Goal: Complete application form

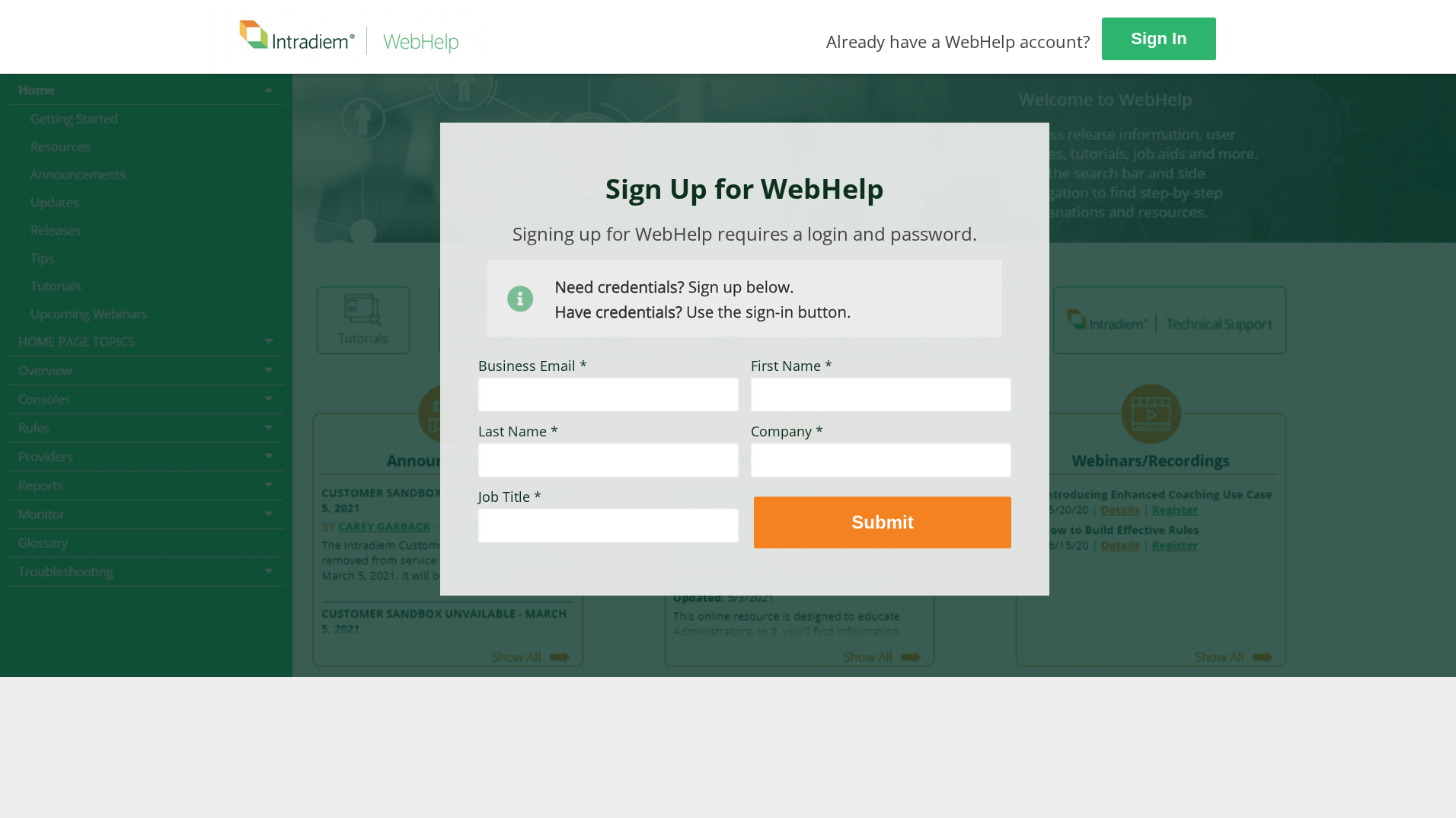
click at [526, 396] on input "Business Email *" at bounding box center [608, 393] width 260 height 35
type input "[EMAIL_ADDRESS][PERSON_NAME][DOMAIN_NAME]"
click at [829, 396] on input "First Name *" at bounding box center [881, 393] width 260 height 35
type input "Tylea"
type input "[PERSON_NAME]"
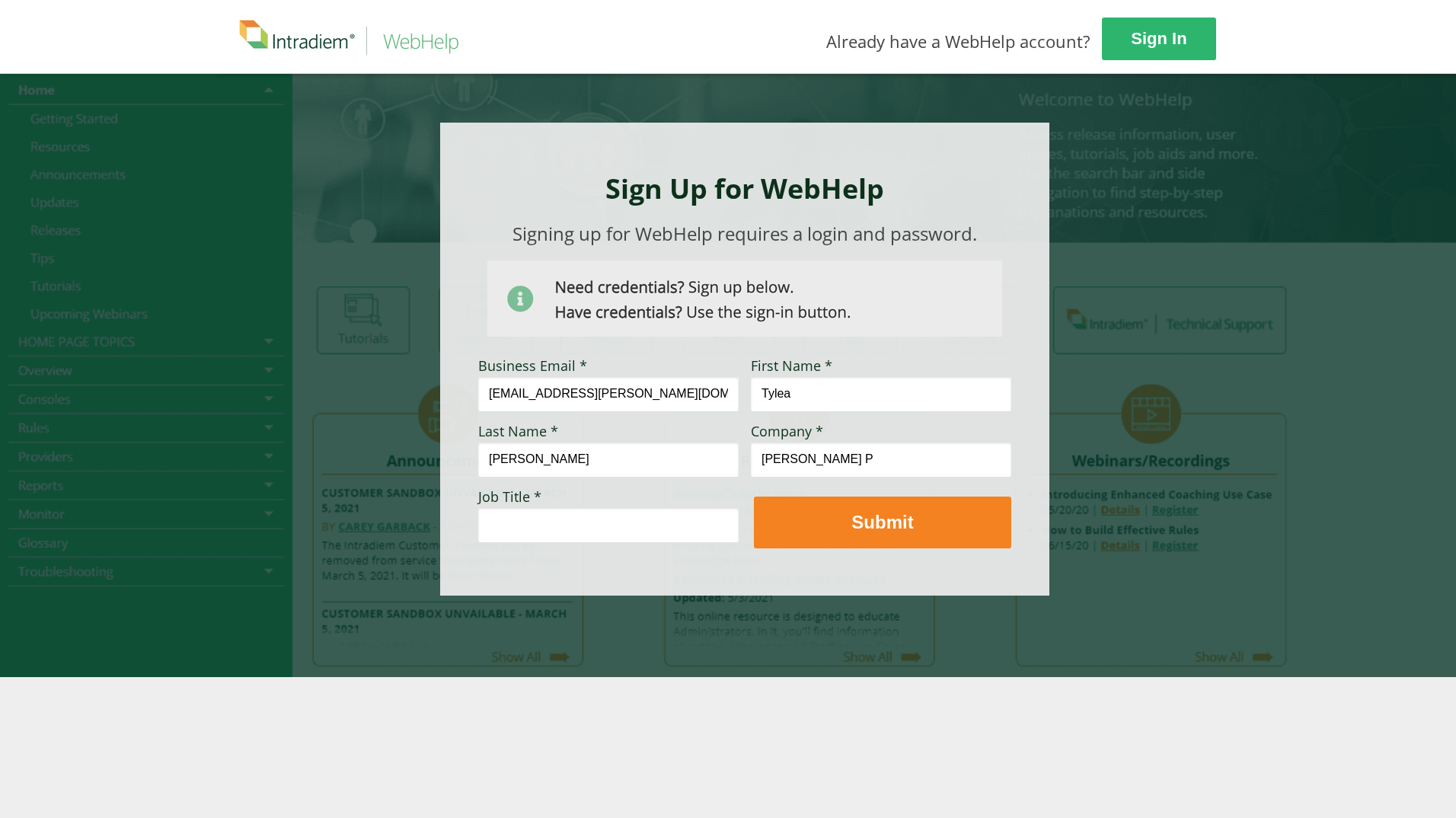
type input "[PERSON_NAME] P"
type input "e"
click at [828, 464] on input "[PERSON_NAME] P" at bounding box center [881, 459] width 260 height 35
type input "[PERSON_NAME] Permanente"
click at [574, 534] on input "Job Title *" at bounding box center [608, 524] width 260 height 35
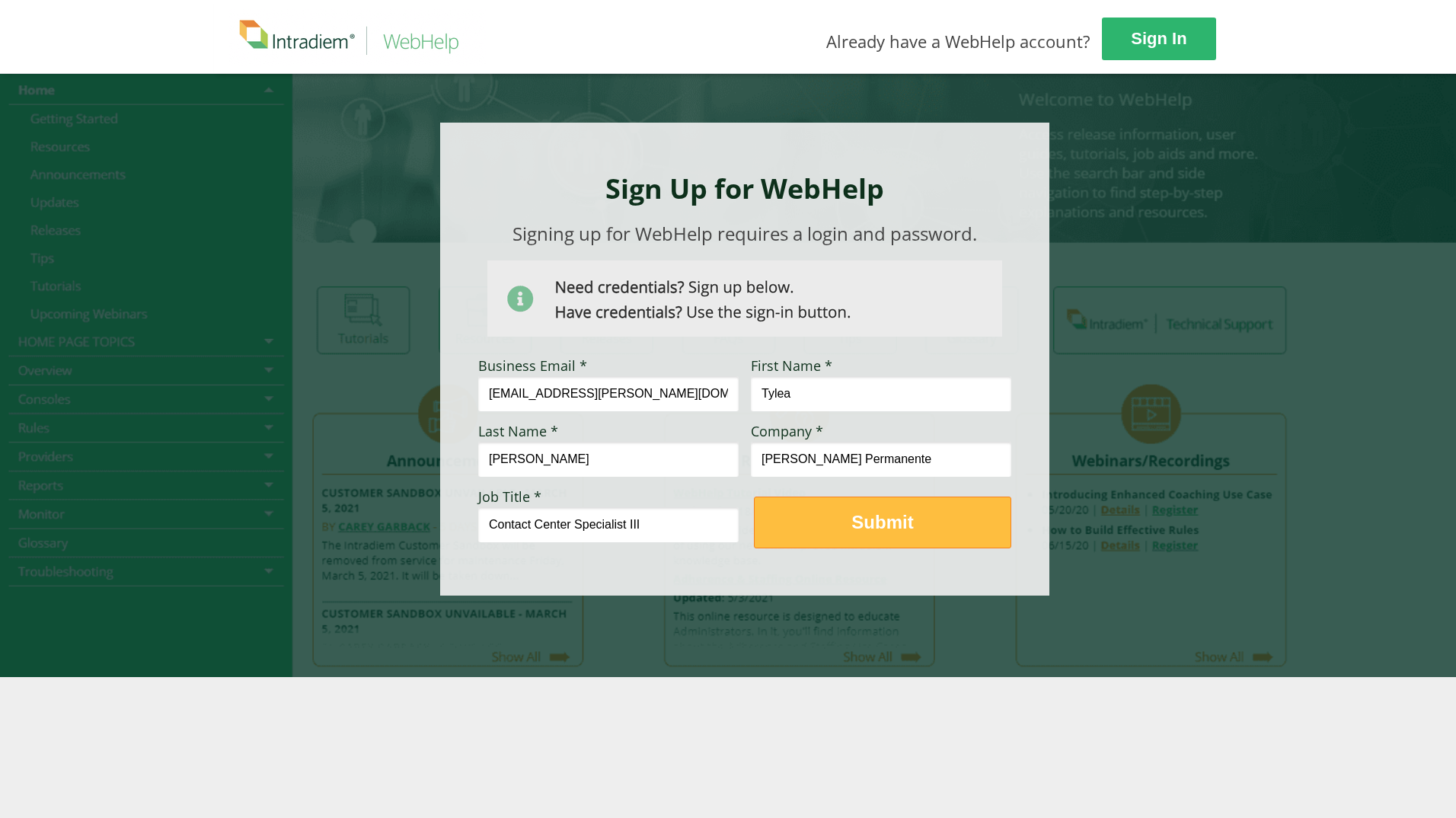
type input "Contact Center Specialist III"
click at [864, 525] on strong "Submit" at bounding box center [882, 522] width 61 height 20
